Goal: Find specific page/section: Find specific page/section

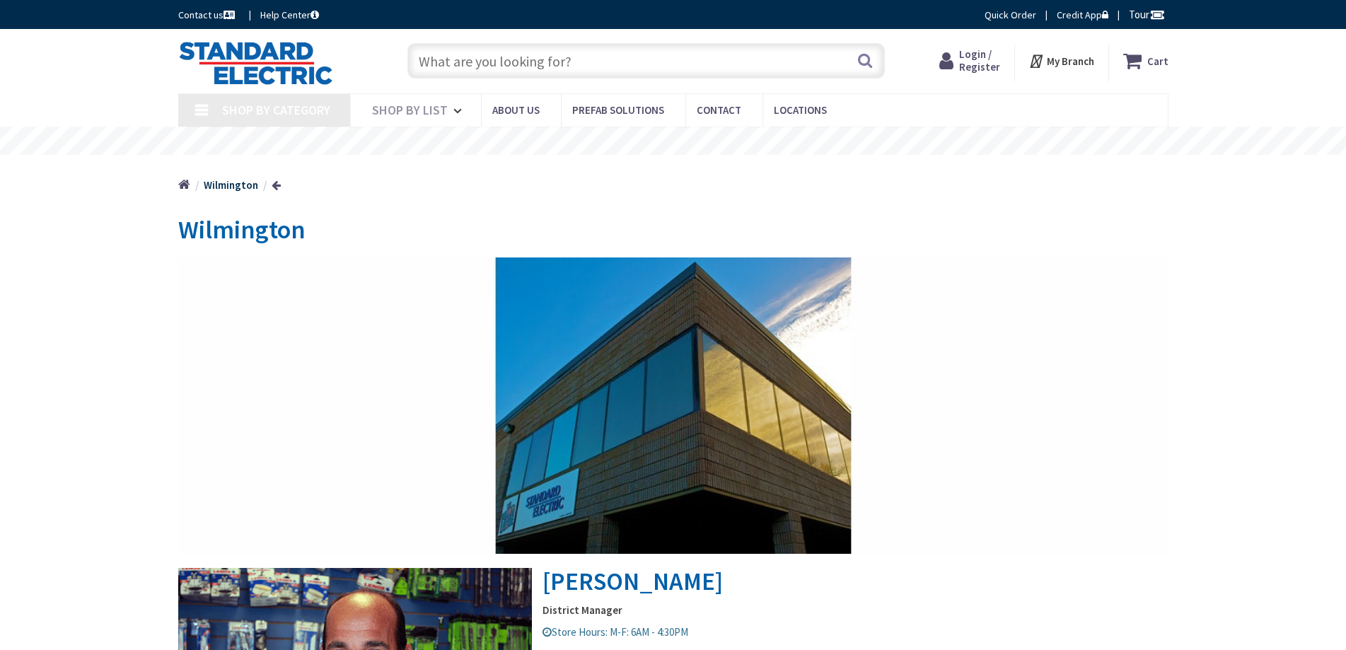
type input "[PERSON_NAME]’s Bench, [STREET_ADDRESS]"
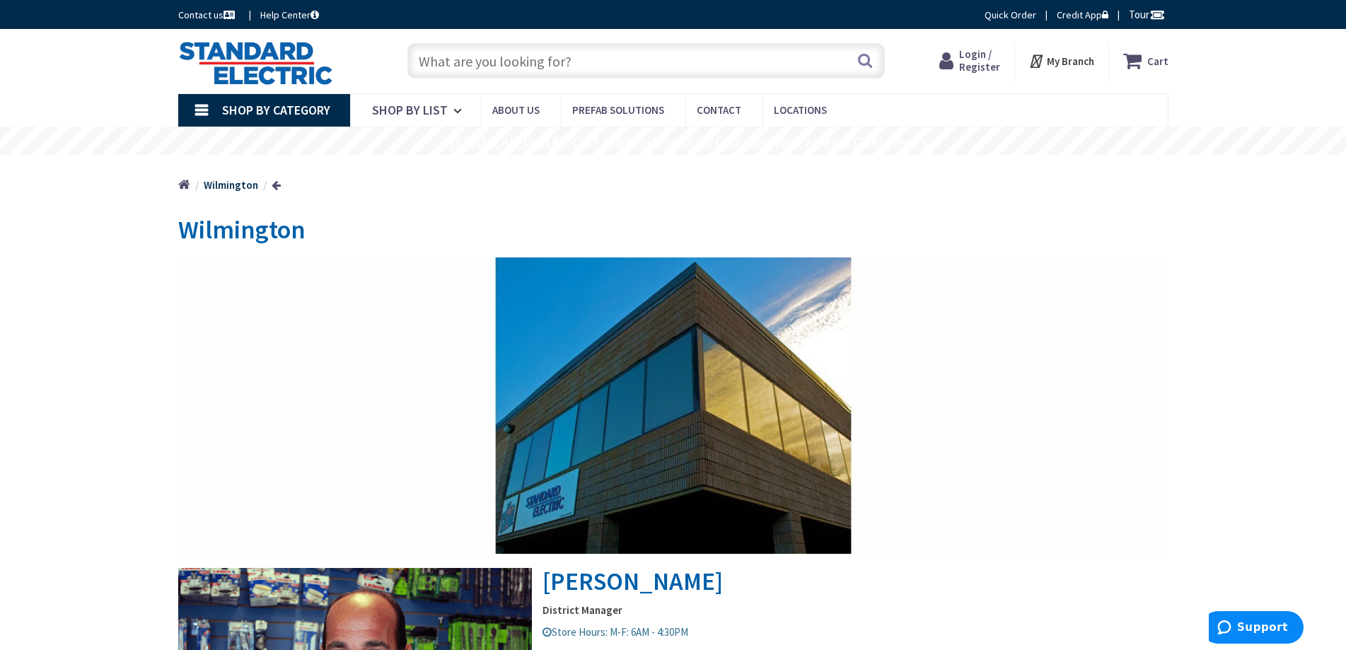
click at [973, 59] on span "Login / Register" at bounding box center [979, 60] width 41 height 26
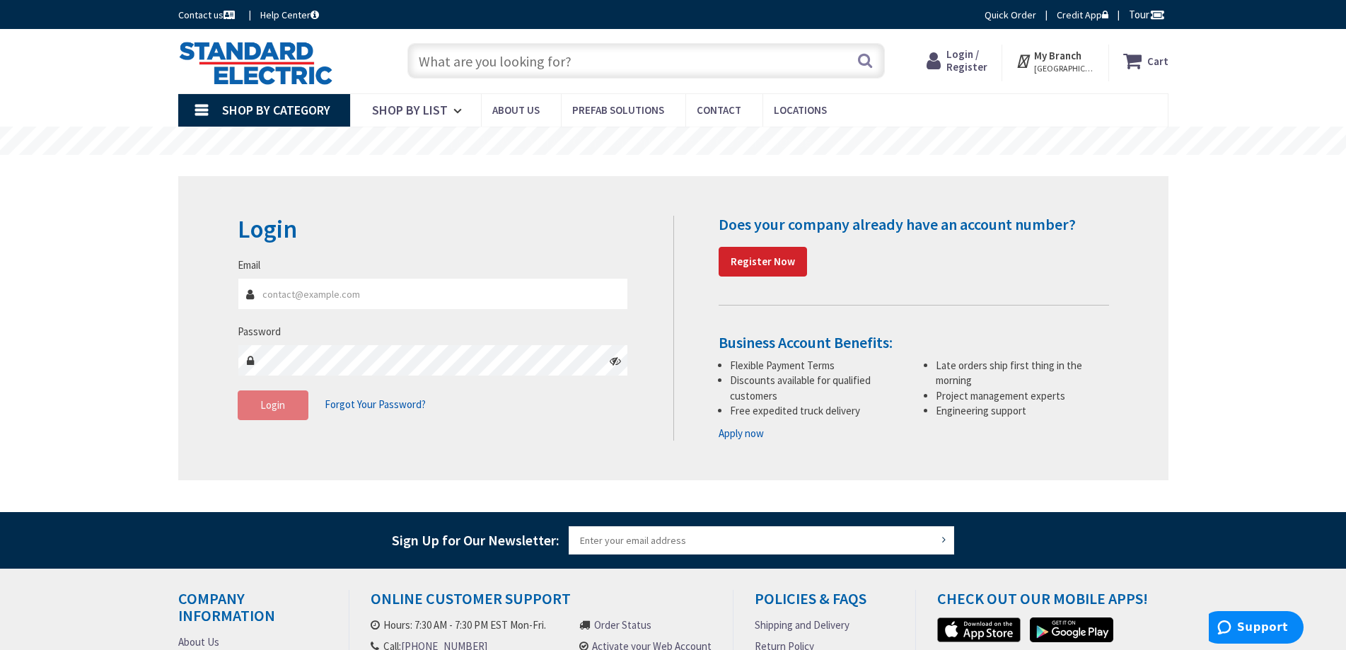
type input "[EMAIL_ADDRESS][DOMAIN_NAME]"
click at [269, 405] on span "Login" at bounding box center [272, 404] width 25 height 13
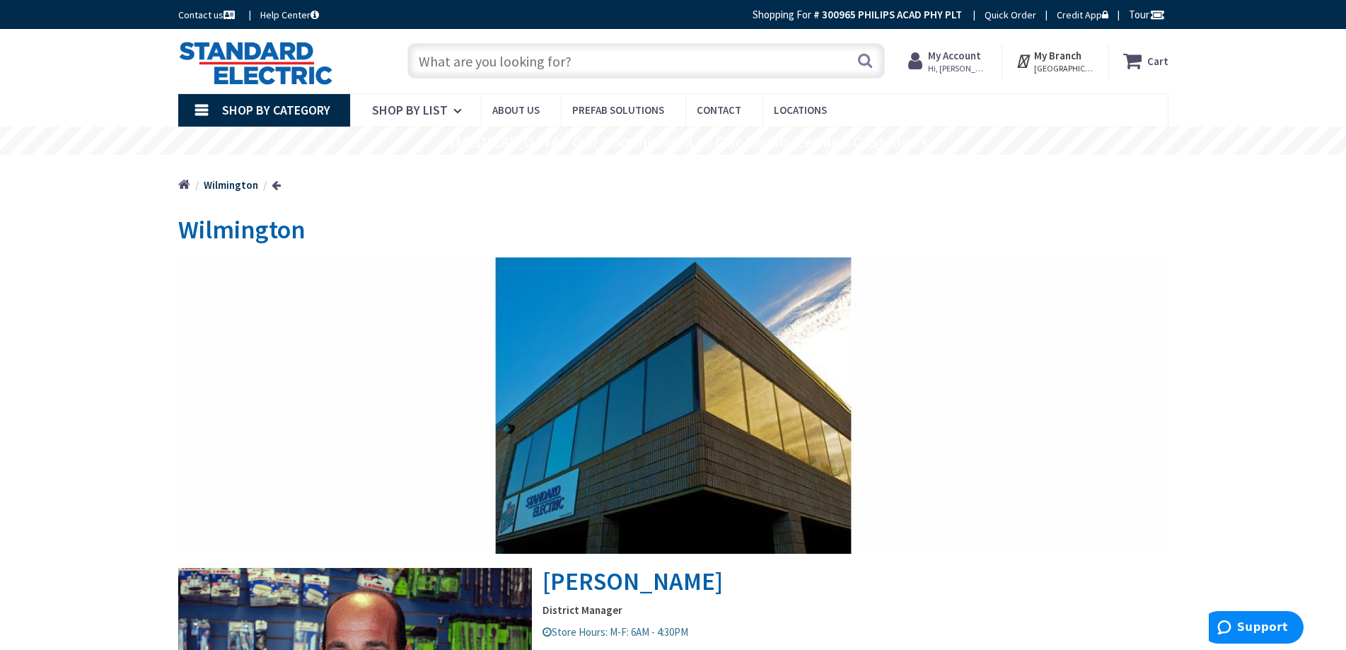
paste input "QA120AFC"
type input "QA120AFC"
click at [868, 54] on button "Search" at bounding box center [865, 61] width 18 height 32
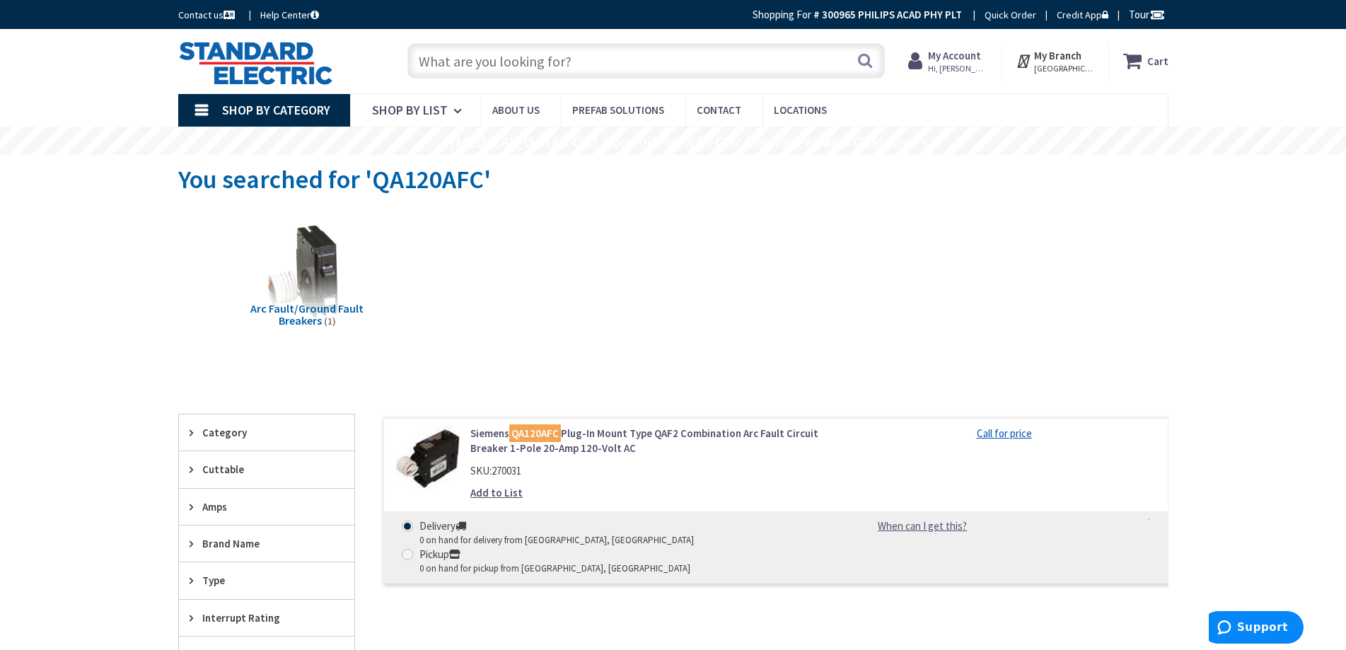
click at [953, 67] on span "Hi, [PERSON_NAME]" at bounding box center [958, 68] width 60 height 11
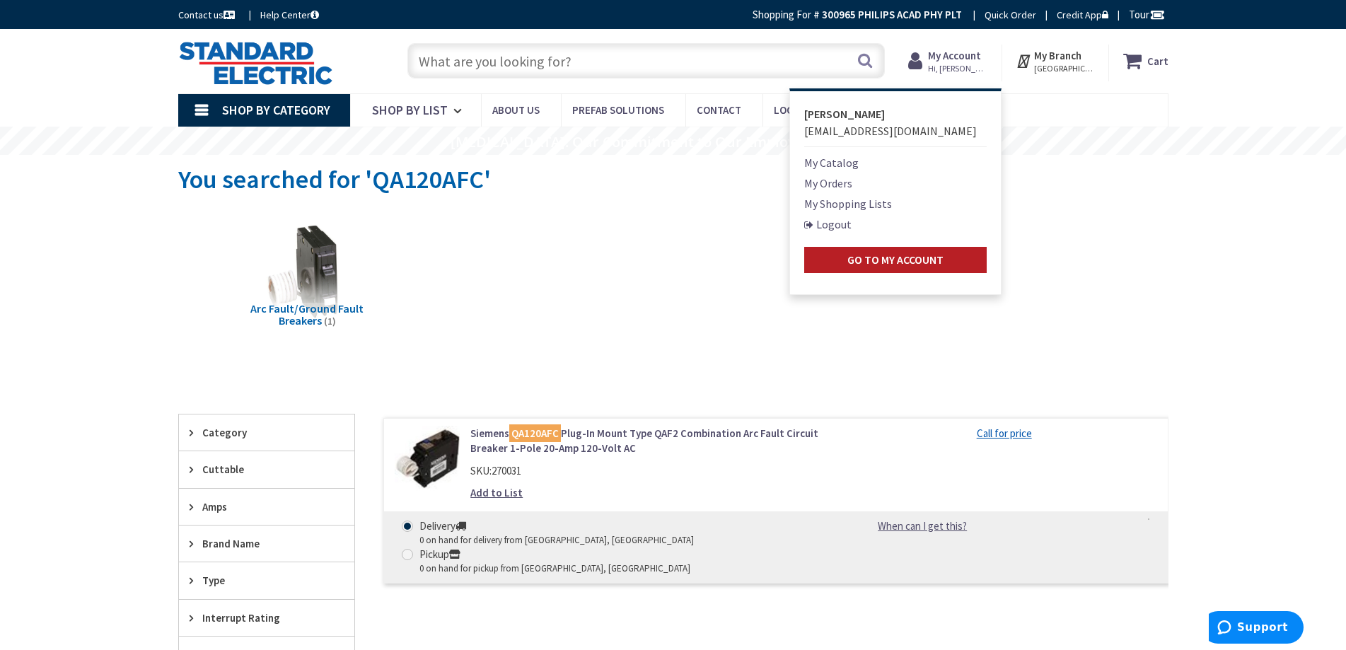
drag, startPoint x: 903, startPoint y: 265, endPoint x: 907, endPoint y: 258, distance: 8.1
click at [904, 264] on strong "Go to My Account" at bounding box center [895, 260] width 96 height 14
